Goal: Information Seeking & Learning: Learn about a topic

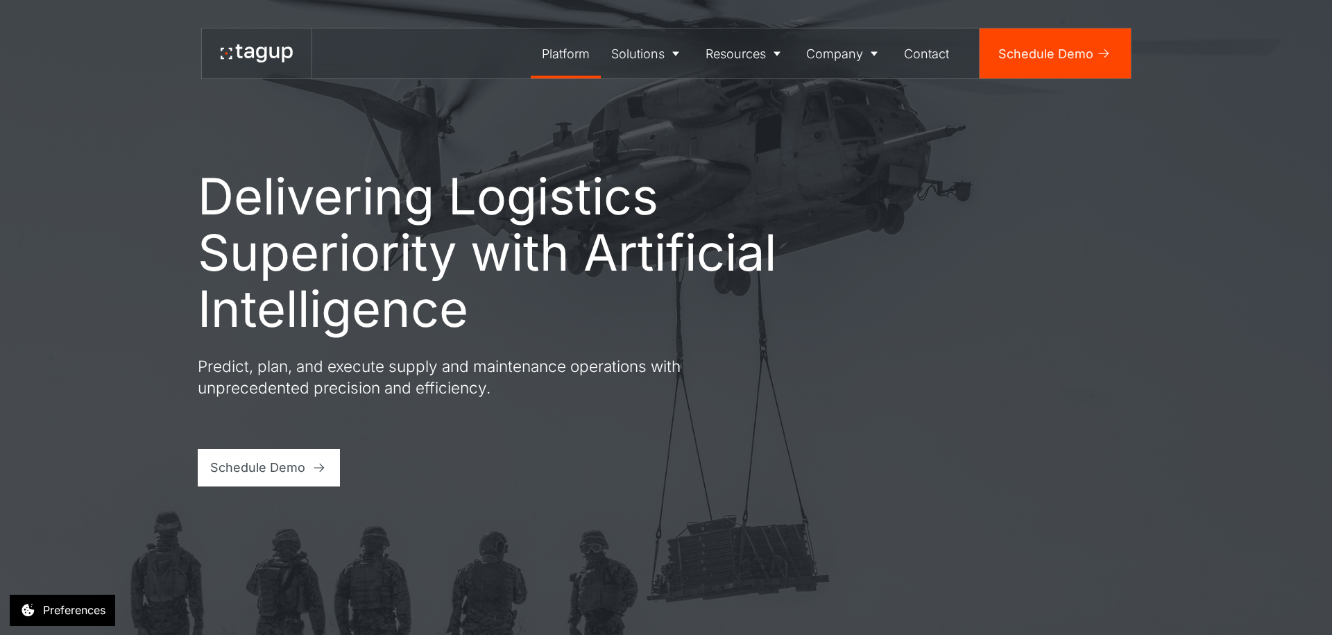
click at [570, 54] on div "Platform" at bounding box center [566, 53] width 48 height 19
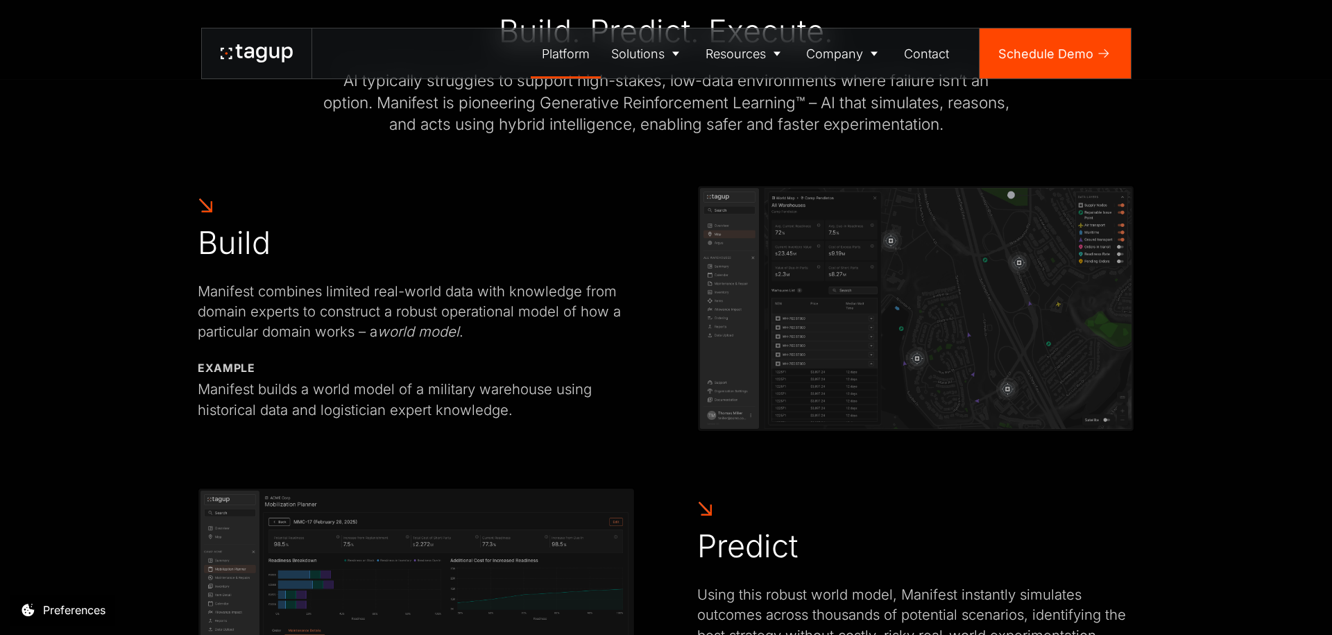
scroll to position [720, 0]
click at [983, 301] on img at bounding box center [915, 308] width 437 height 247
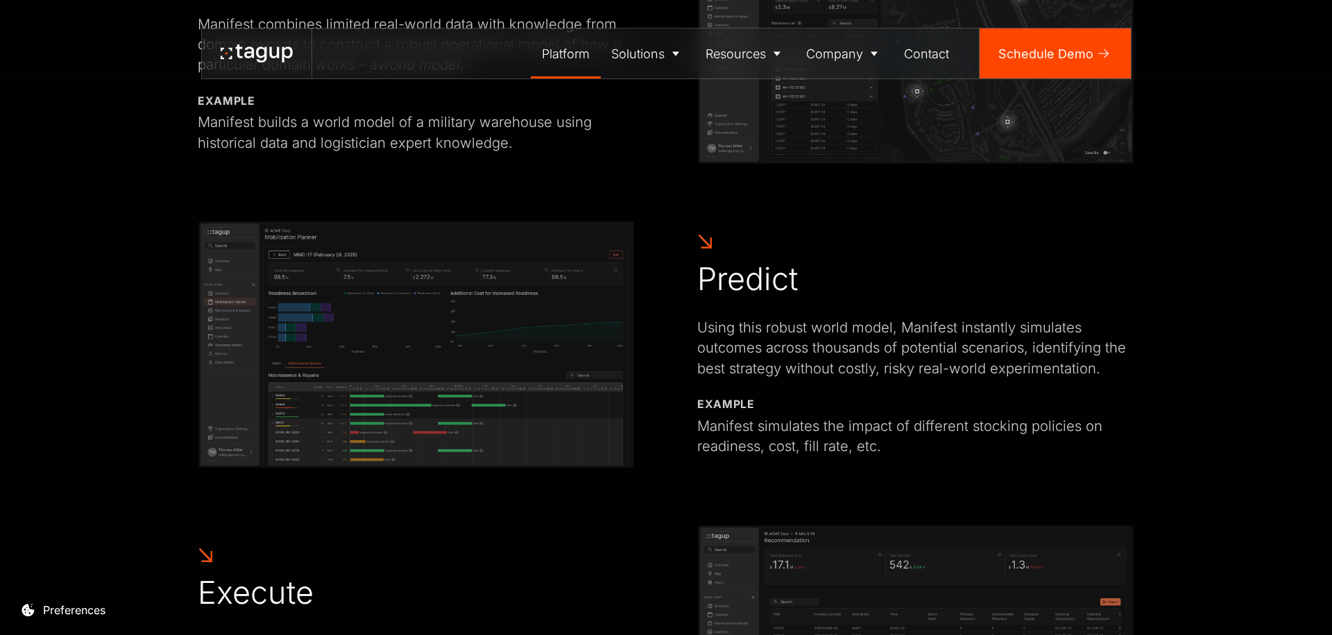
scroll to position [987, 0]
click at [658, 112] on link "Defense" at bounding box center [648, 102] width 74 height 26
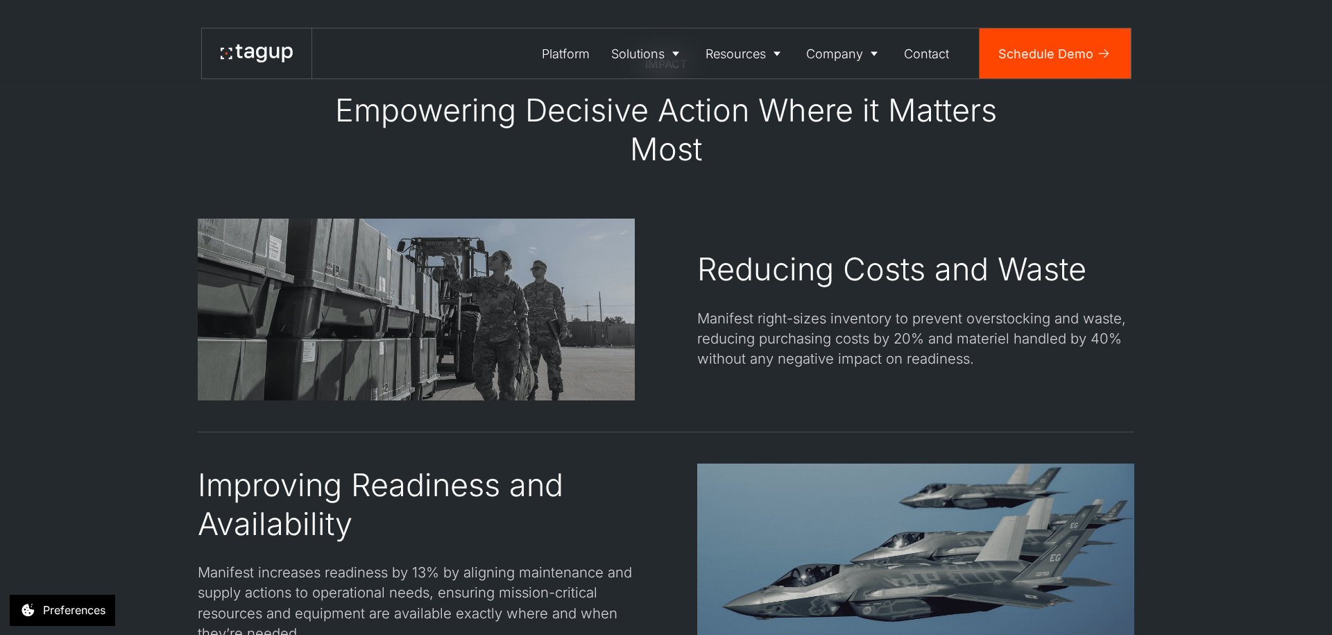
scroll to position [1848, 0]
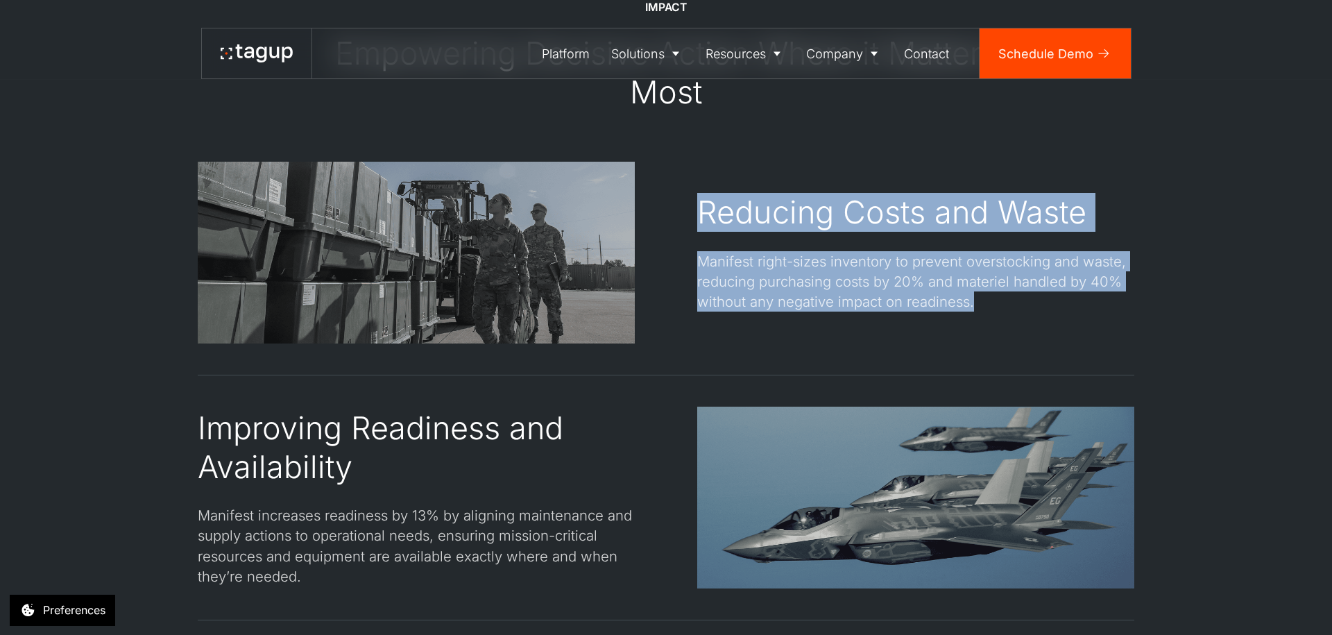
drag, startPoint x: 973, startPoint y: 300, endPoint x: 697, endPoint y: 212, distance: 289.9
click at [697, 212] on div "Reducing Costs and Waste Manifest right-sizes inventory to prevent overstocking…" at bounding box center [915, 253] width 437 height 182
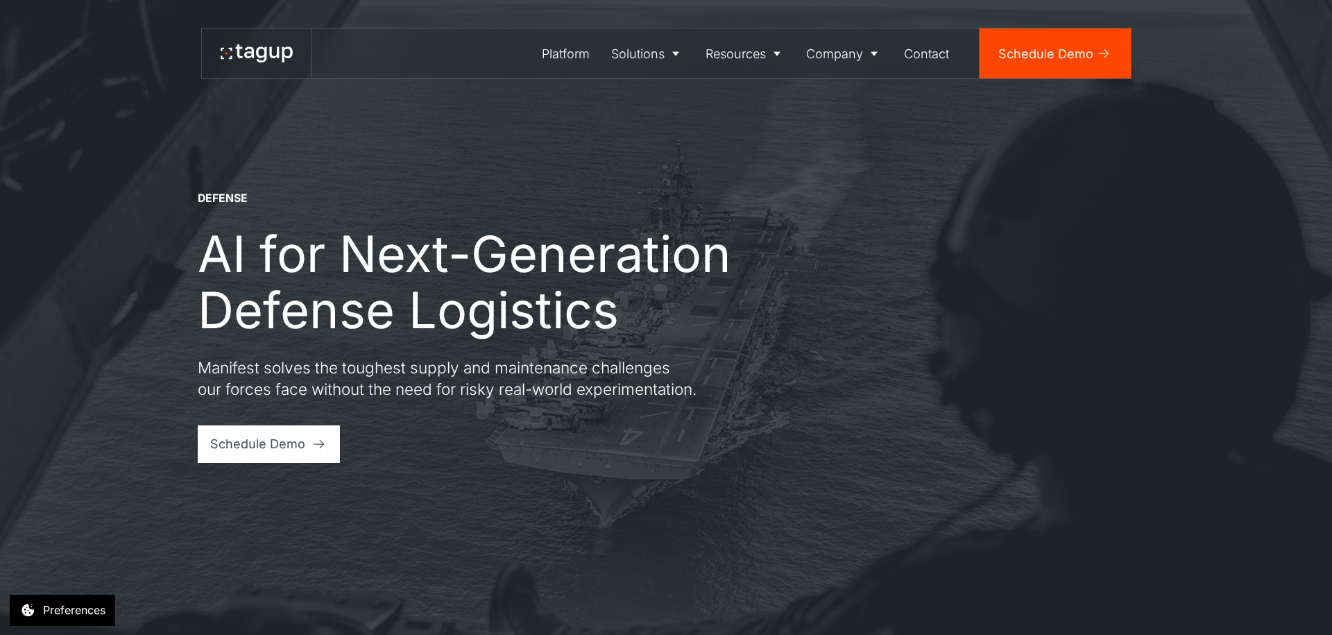
scroll to position [0, 0]
click at [849, 99] on div "About" at bounding box center [844, 101] width 65 height 17
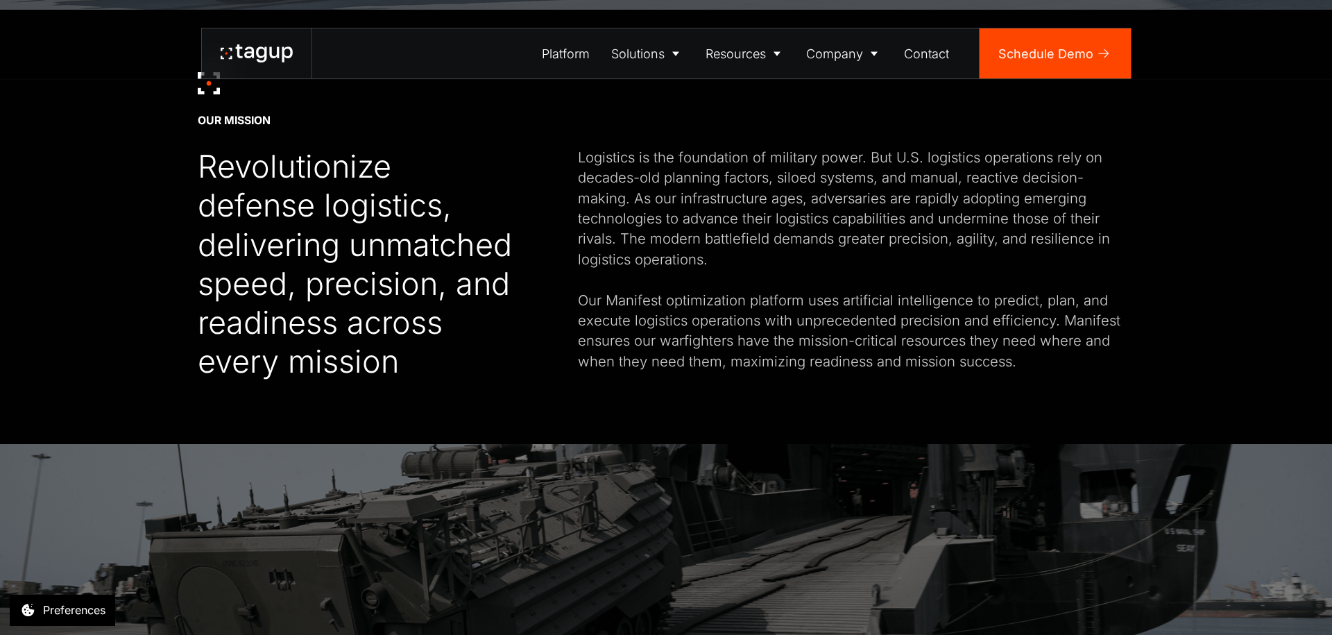
scroll to position [627, 0]
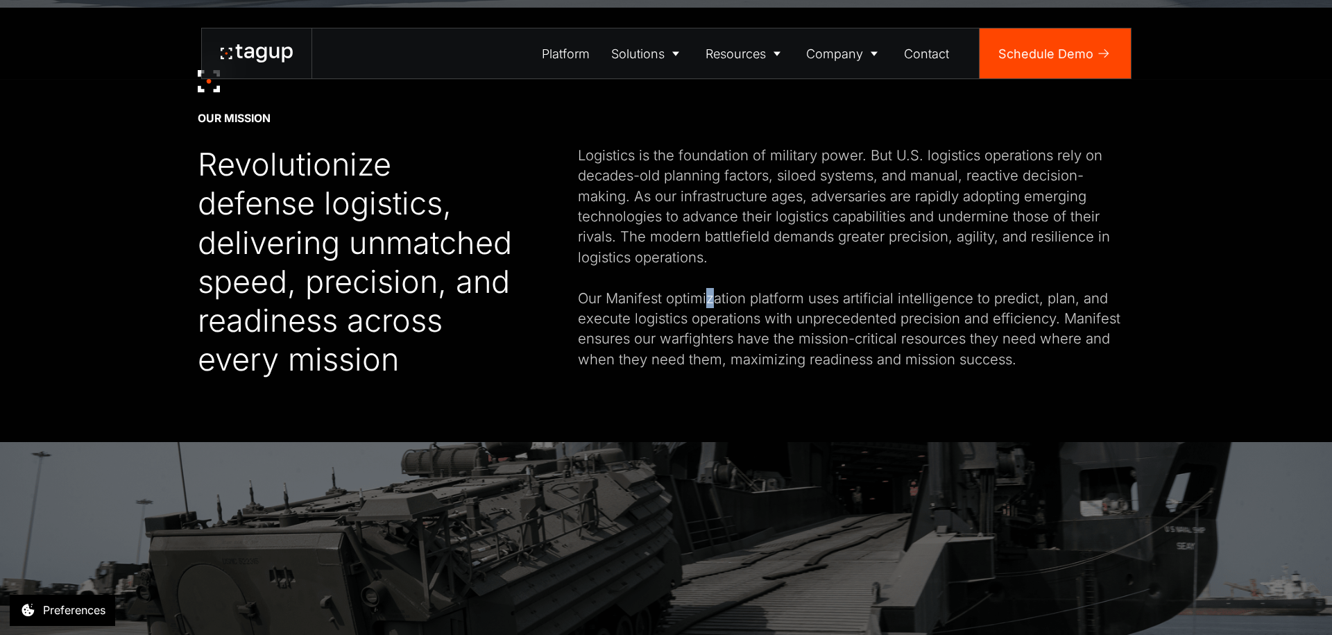
drag, startPoint x: 714, startPoint y: 291, endPoint x: 708, endPoint y: 285, distance: 8.4
click at [708, 287] on div "Logistics is the foundation of military power. But U.S. logistics operations re…" at bounding box center [856, 257] width 556 height 224
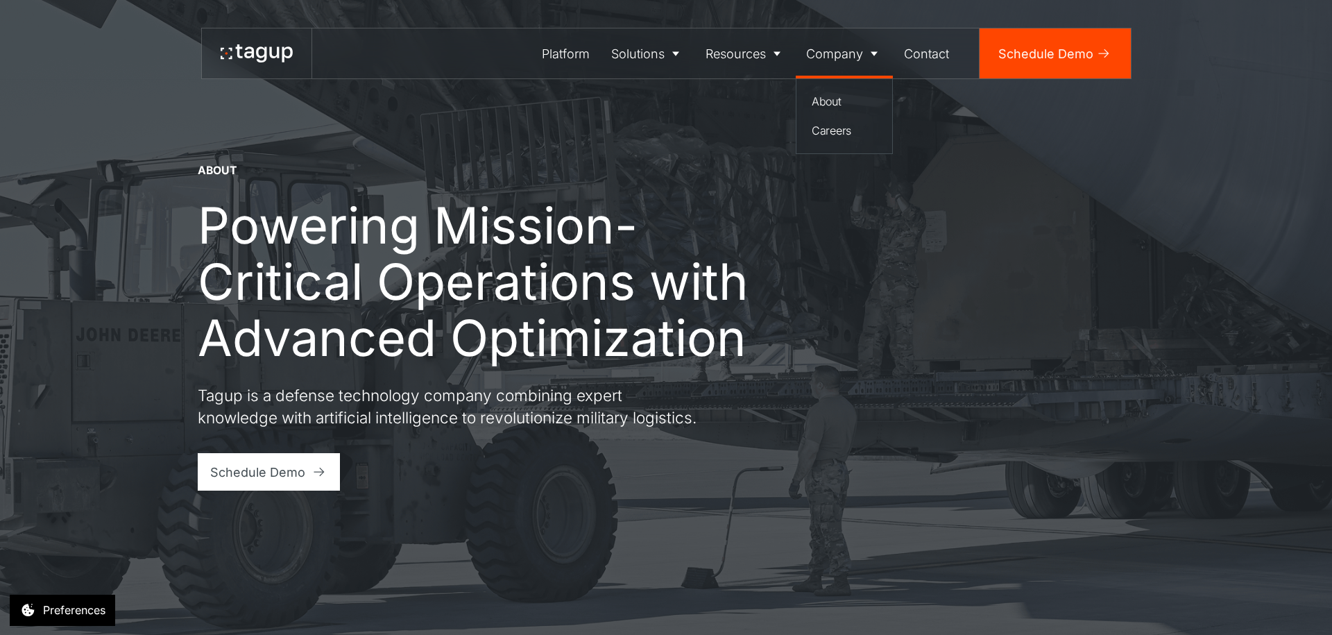
scroll to position [0, 0]
